Goal: Task Accomplishment & Management: Use online tool/utility

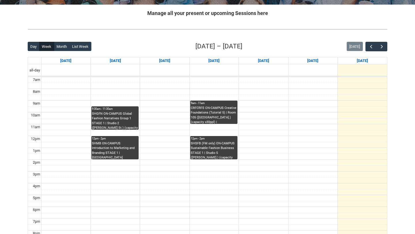
scroll to position [117, 0]
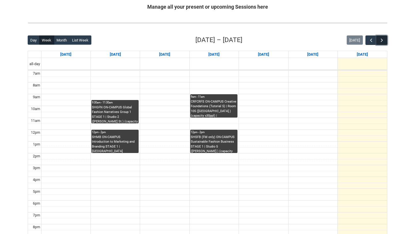
click at [384, 38] on span "button" at bounding box center [382, 40] width 6 height 6
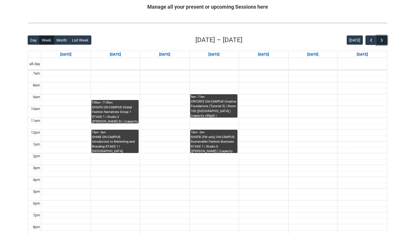
click at [384, 38] on span "button" at bounding box center [382, 40] width 6 height 6
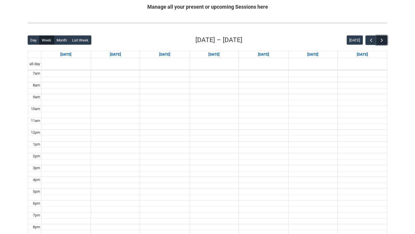
click at [384, 38] on span "button" at bounding box center [382, 40] width 6 height 6
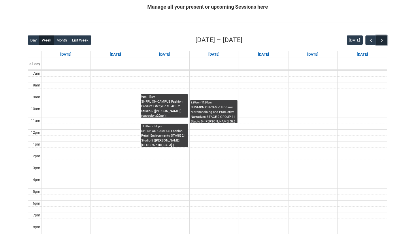
click at [381, 39] on span "button" at bounding box center [382, 40] width 6 height 6
click at [372, 42] on span "button" at bounding box center [372, 40] width 6 height 6
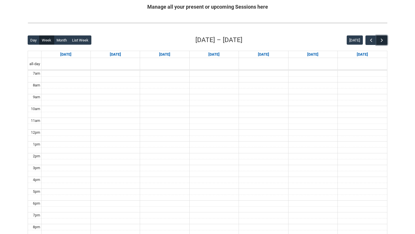
click at [387, 39] on button "button" at bounding box center [382, 40] width 11 height 10
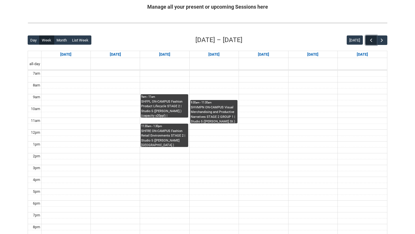
click at [372, 42] on span "button" at bounding box center [372, 40] width 6 height 6
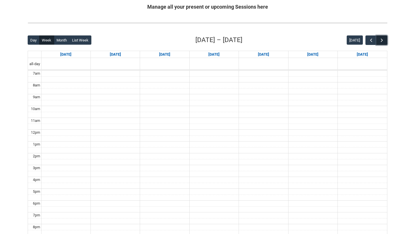
click at [383, 41] on span "button" at bounding box center [382, 40] width 6 height 6
